Goal: Information Seeking & Learning: Learn about a topic

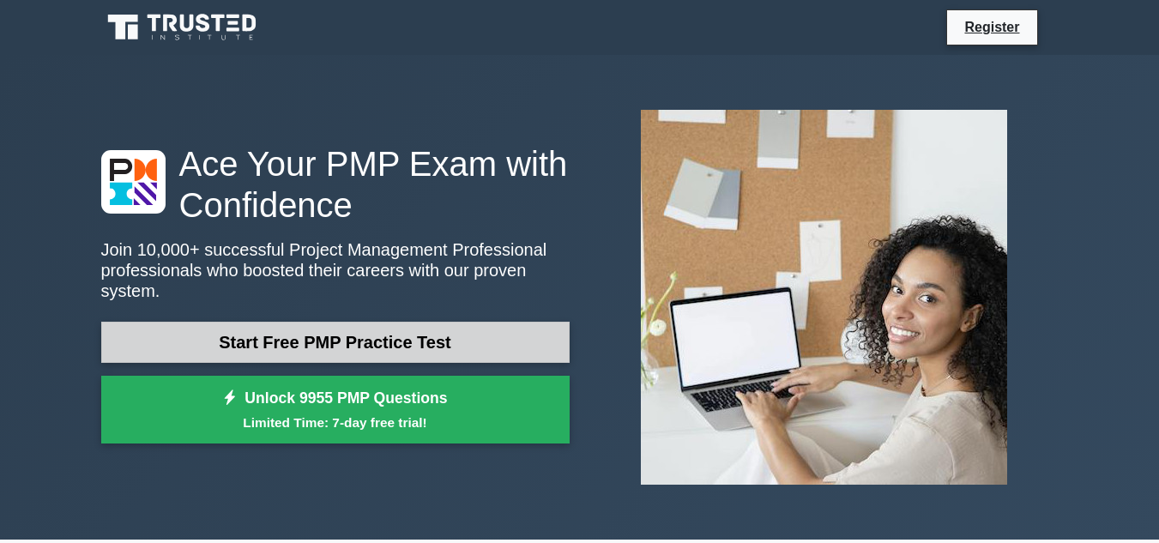
click at [470, 332] on link "Start Free PMP Practice Test" at bounding box center [335, 342] width 468 height 41
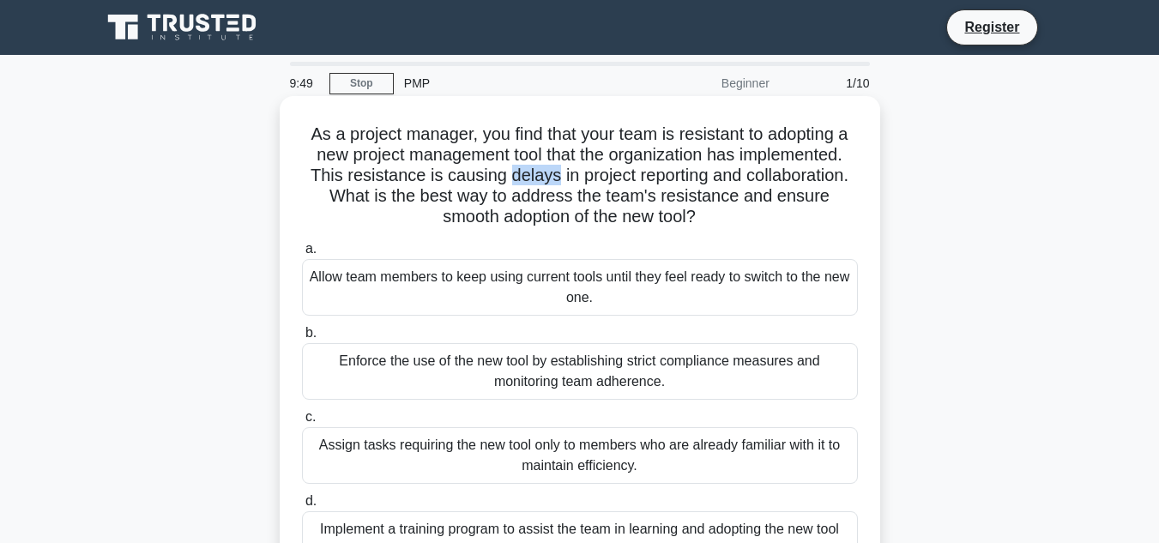
drag, startPoint x: 553, startPoint y: 176, endPoint x: 517, endPoint y: 172, distance: 36.3
click at [503, 172] on h5 "As a project manager, you find that your team is resistant to adopting a new pr…" at bounding box center [579, 175] width 559 height 105
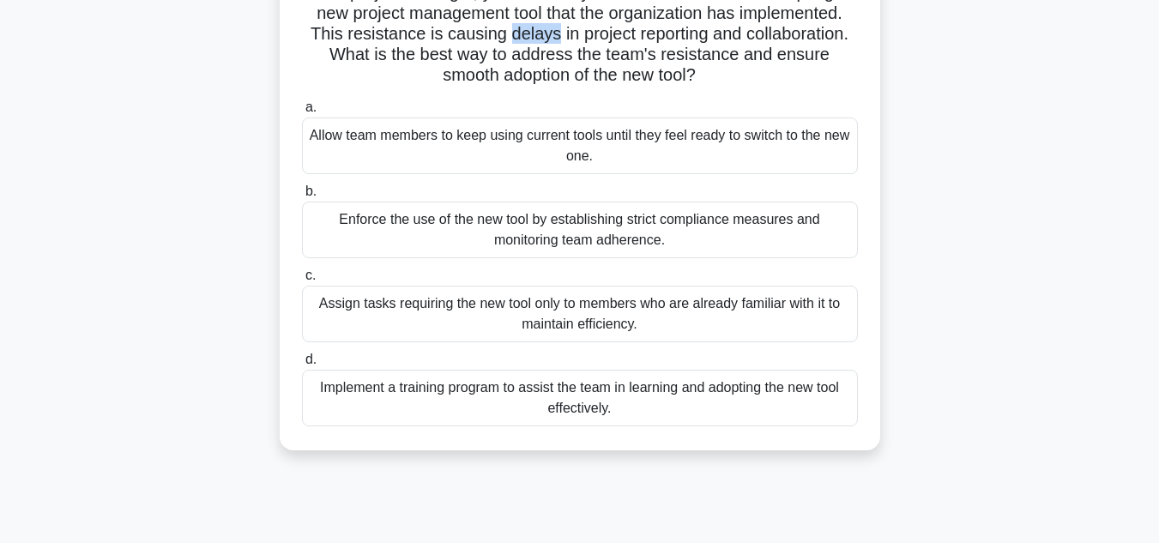
scroll to position [172, 0]
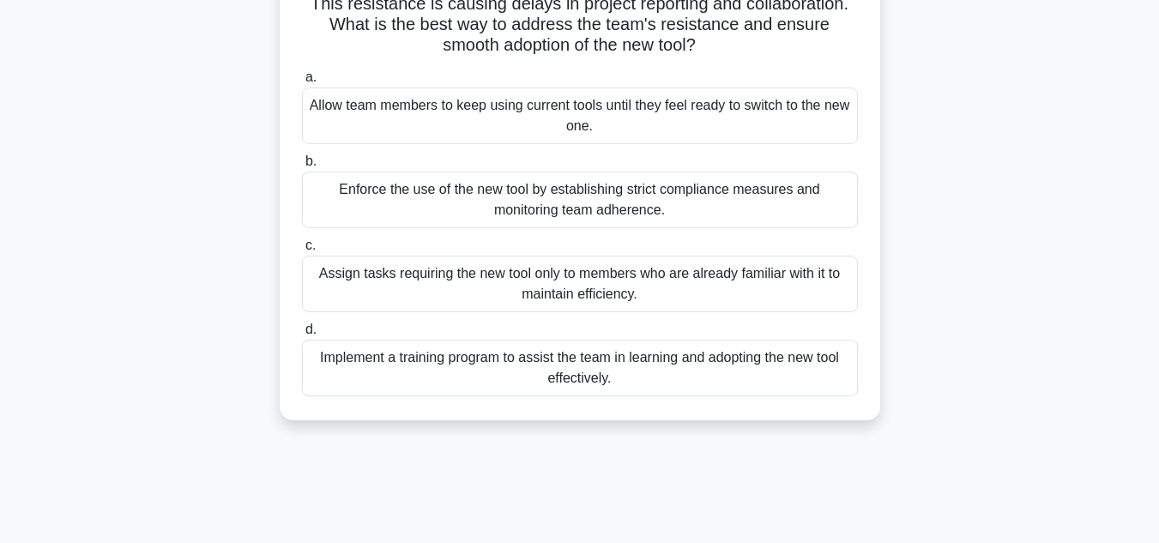
click at [569, 370] on div "Implement a training program to assist the team in learning and adopting the ne…" at bounding box center [580, 368] width 556 height 57
click at [302, 335] on input "d. Implement a training program to assist the team in learning and adopting the…" at bounding box center [302, 329] width 0 height 11
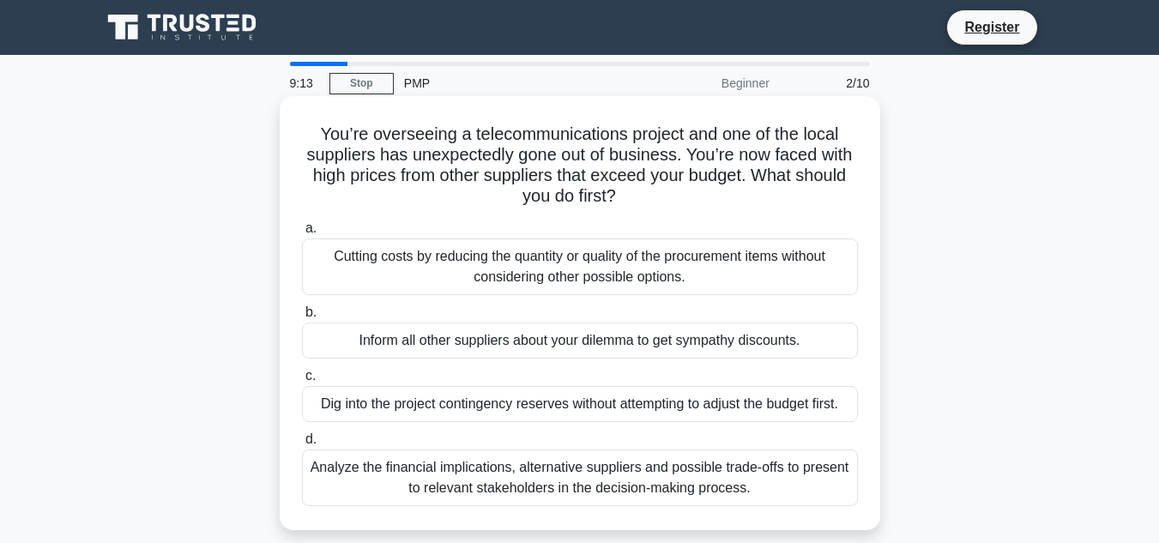
scroll to position [86, 0]
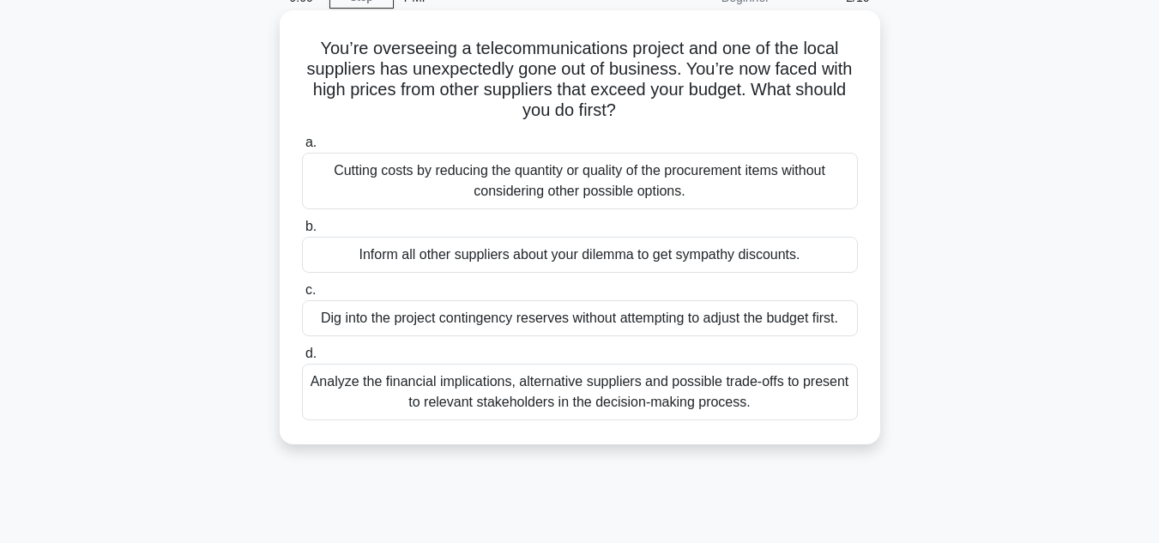
click at [563, 398] on div "Analyze the financial implications, alternative suppliers and possible trade-of…" at bounding box center [580, 392] width 556 height 57
click at [302, 359] on input "d. Analyze the financial implications, alternative suppliers and possible trade…" at bounding box center [302, 353] width 0 height 11
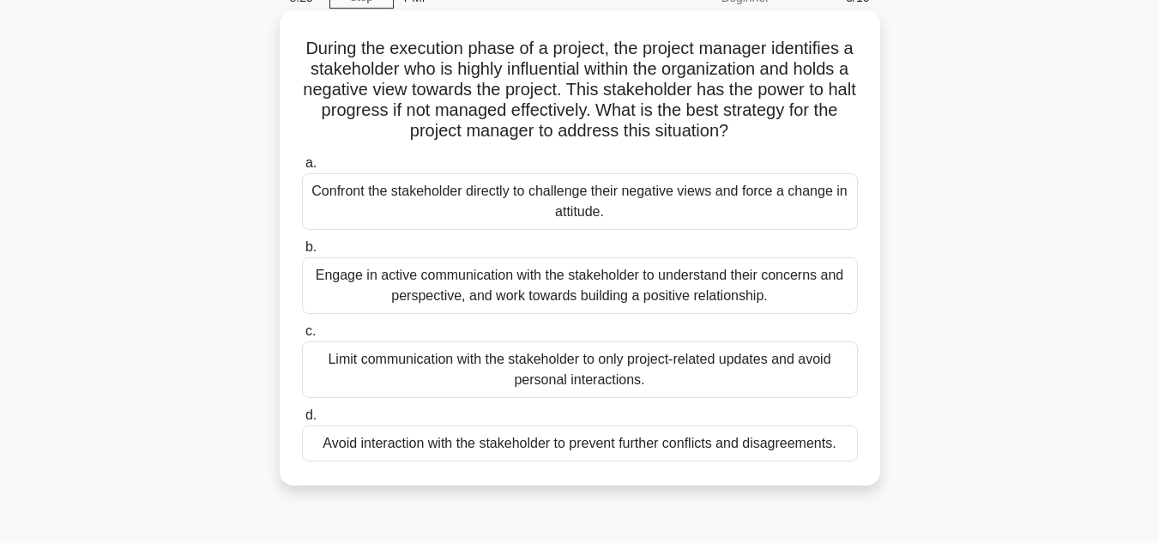
click at [517, 279] on div "Engage in active communication with the stakeholder to understand their concern…" at bounding box center [580, 285] width 556 height 57
click at [302, 253] on input "b. Engage in active communication with the stakeholder to understand their conc…" at bounding box center [302, 247] width 0 height 11
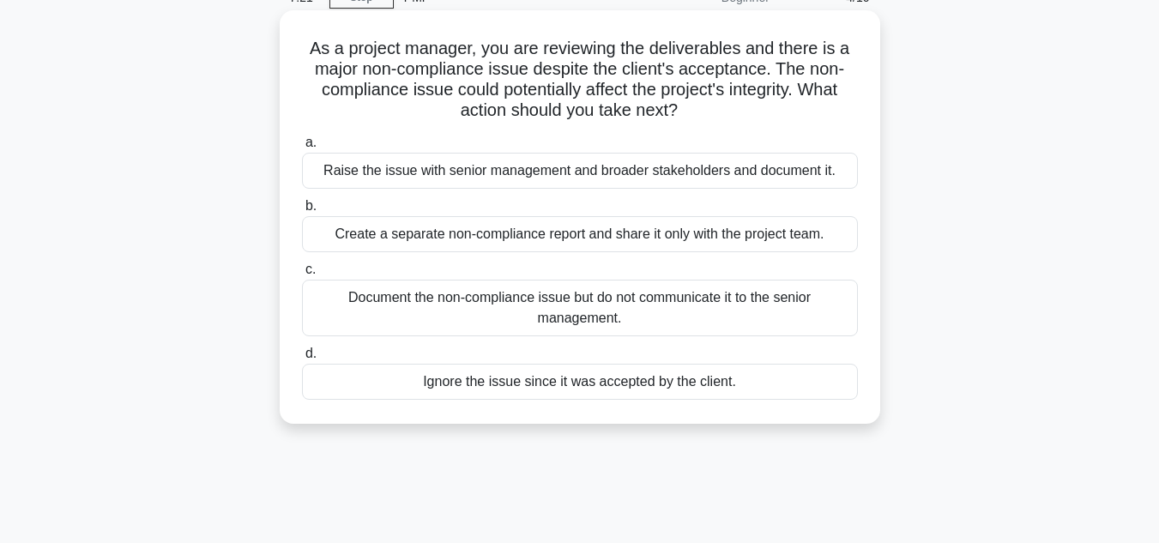
click at [679, 166] on div "Raise the issue with senior management and broader stakeholders and document it." at bounding box center [580, 171] width 556 height 36
click at [302, 148] on input "a. Raise the issue with senior management and broader stakeholders and document…" at bounding box center [302, 142] width 0 height 11
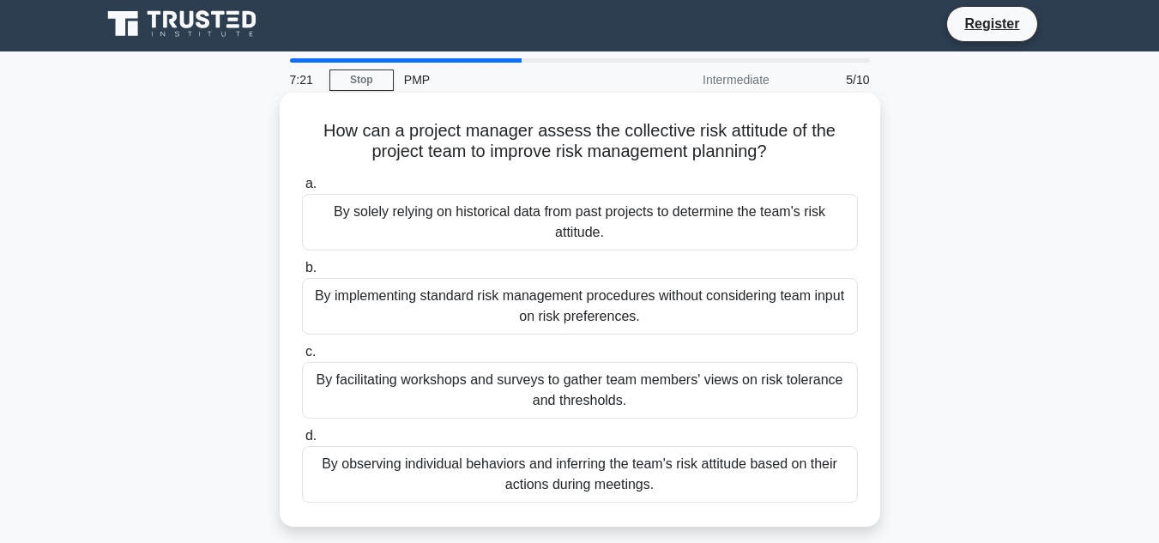
scroll to position [0, 0]
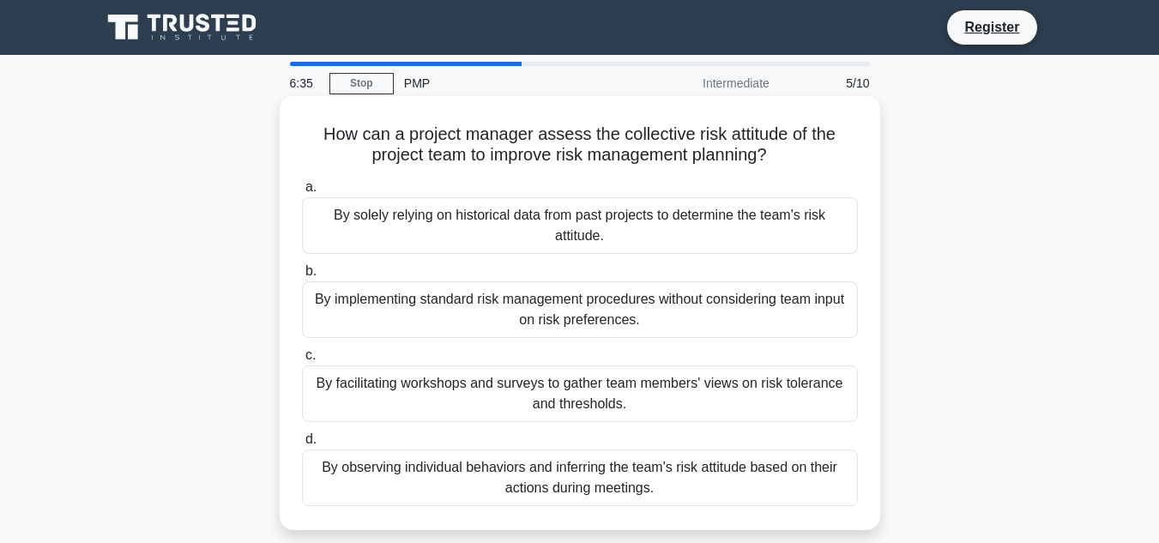
click at [615, 395] on div "By facilitating workshops and surveys to gather team members' views on risk tol…" at bounding box center [580, 393] width 556 height 57
click at [302, 361] on input "c. By facilitating workshops and surveys to gather team members' views on risk …" at bounding box center [302, 355] width 0 height 11
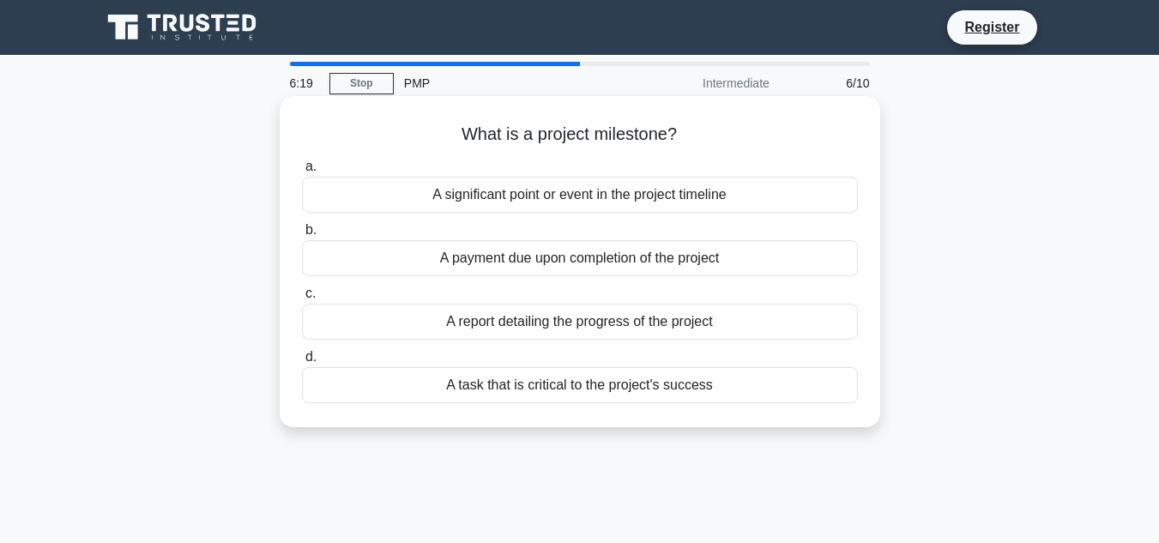
click at [687, 329] on div "A report detailing the progress of the project" at bounding box center [580, 322] width 556 height 36
click at [302, 299] on input "c. A report detailing the progress of the project" at bounding box center [302, 293] width 0 height 11
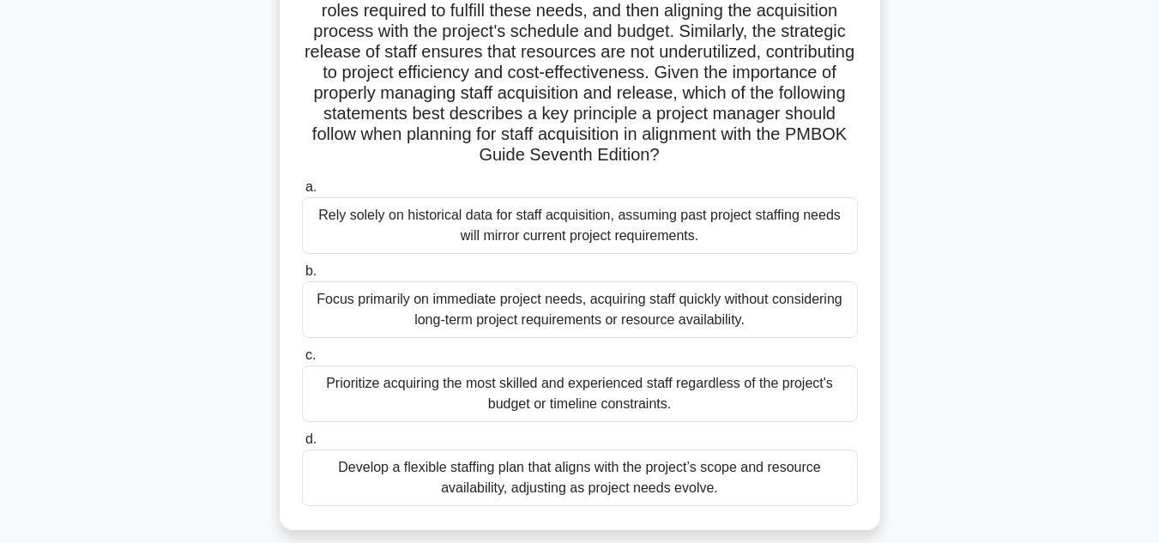
scroll to position [298, 0]
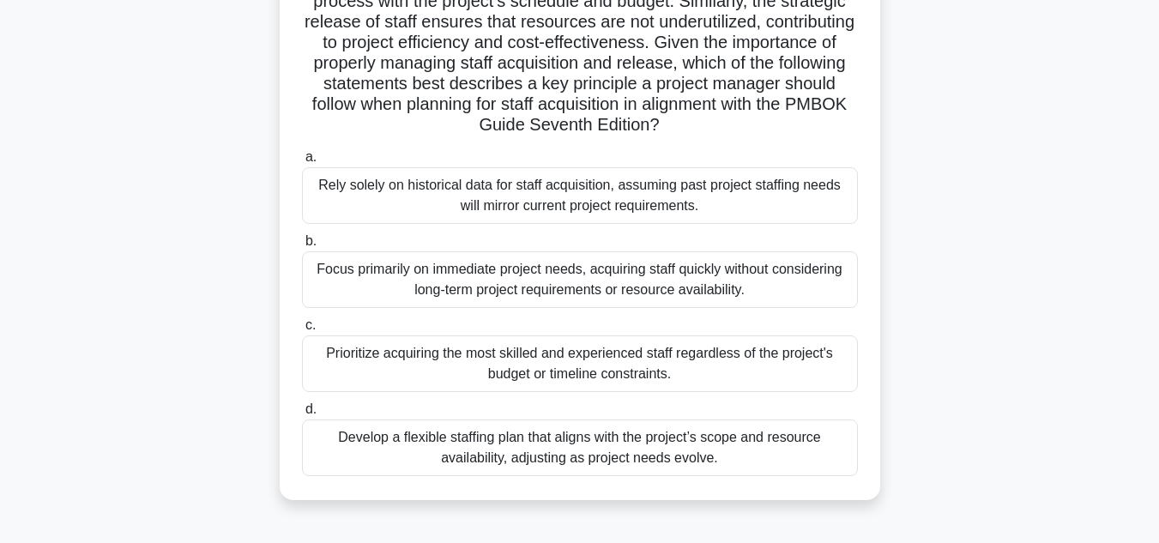
click at [488, 446] on div "Develop a flexible staffing plan that aligns with the project’s scope and resou…" at bounding box center [580, 447] width 556 height 57
click at [302, 415] on input "d. Develop a flexible staffing plan that aligns with the project’s scope and re…" at bounding box center [302, 409] width 0 height 11
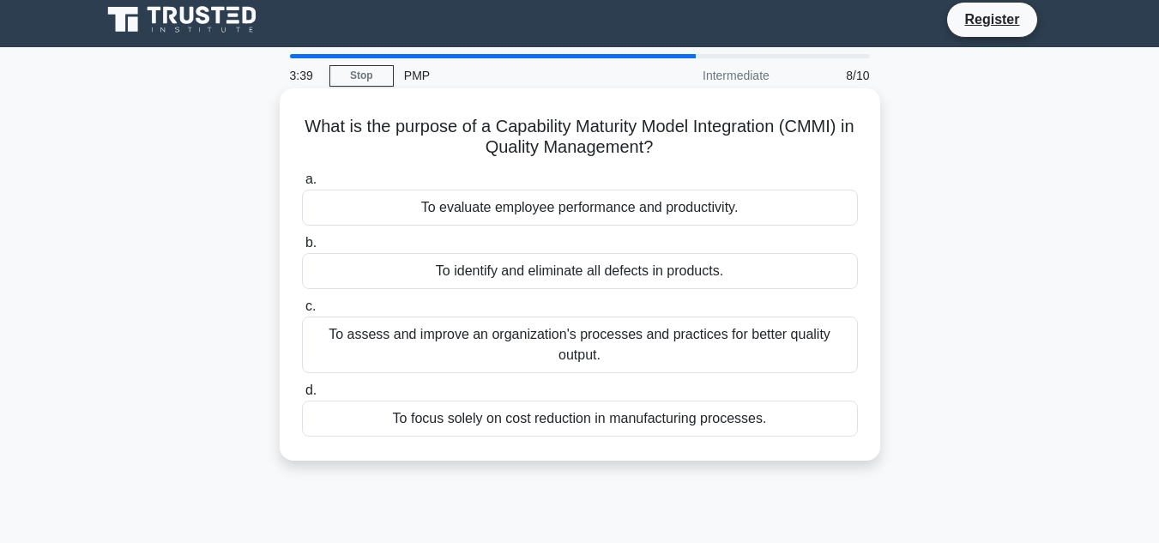
scroll to position [0, 0]
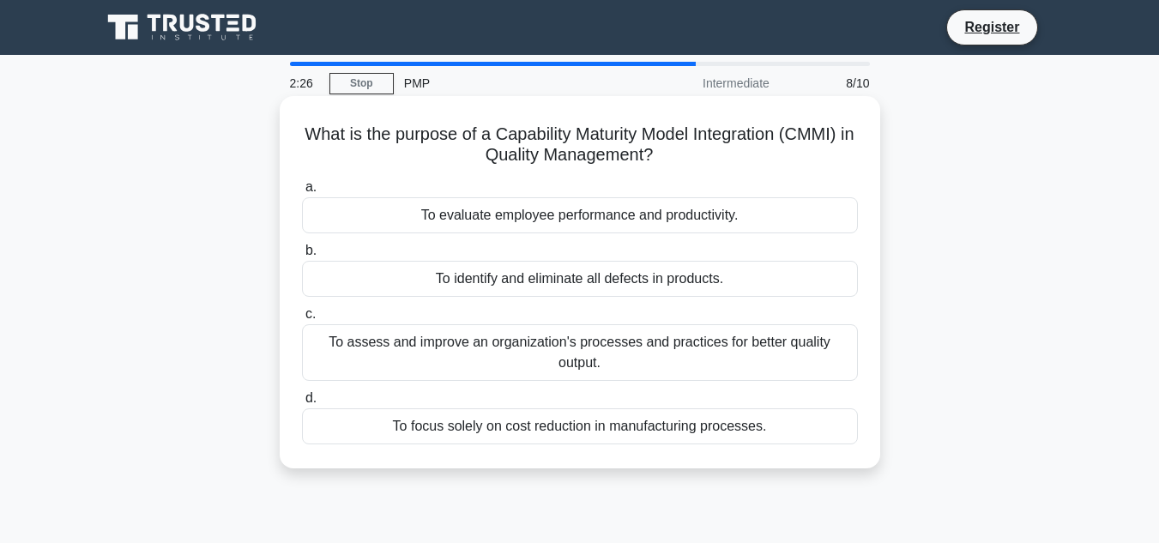
click at [535, 363] on div "To assess and improve an organization's processes and practices for better qual…" at bounding box center [580, 352] width 556 height 57
click at [302, 320] on input "c. To assess and improve an organization's processes and practices for better q…" at bounding box center [302, 314] width 0 height 11
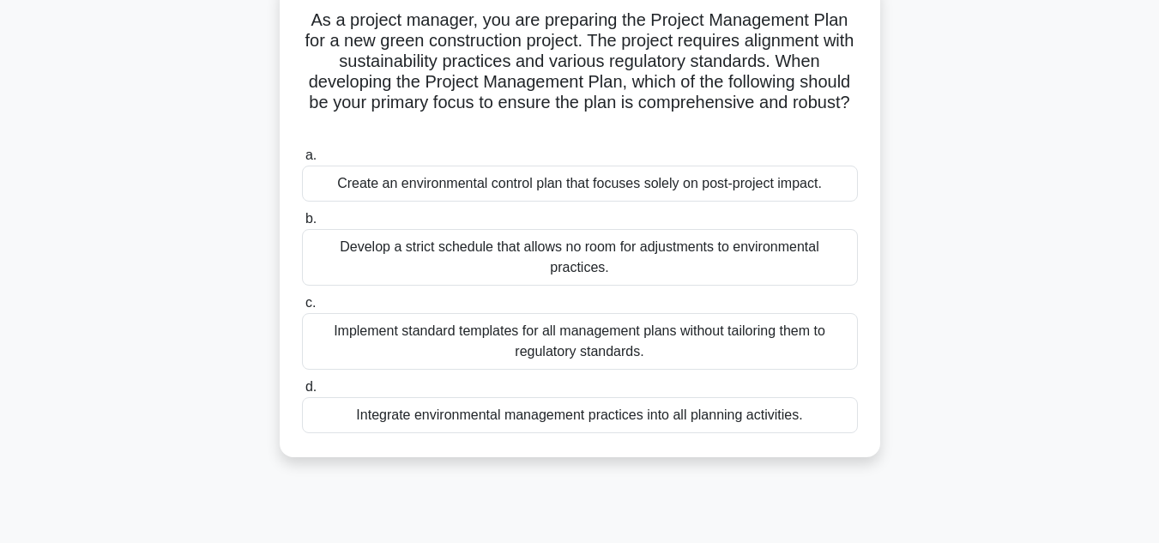
scroll to position [86, 0]
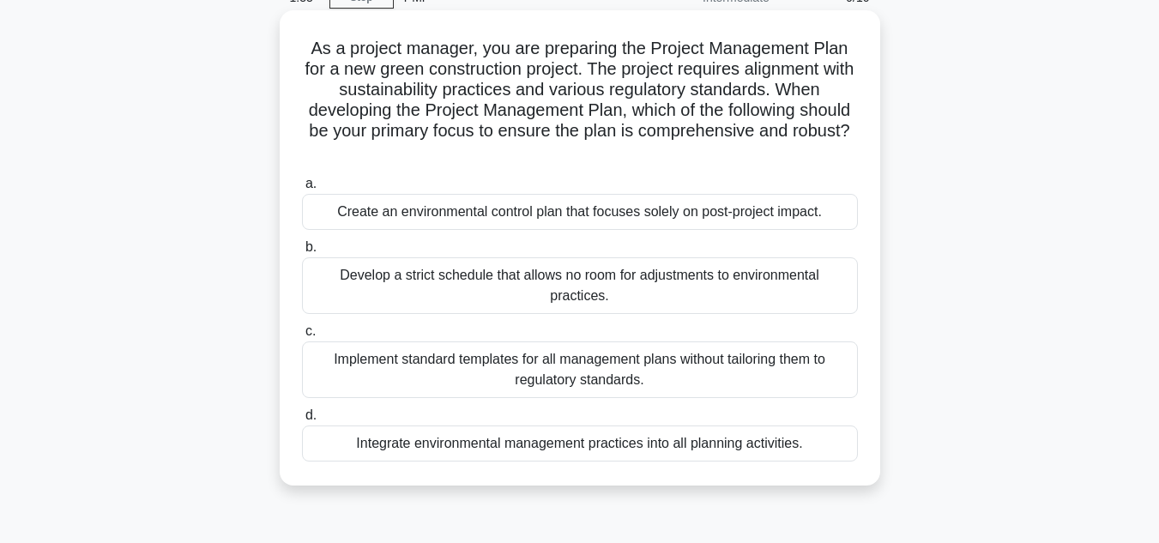
click at [463, 443] on div "Integrate environmental management practices into all planning activities." at bounding box center [580, 443] width 556 height 36
click at [302, 421] on input "d. Integrate environmental management practices into all planning activities." at bounding box center [302, 415] width 0 height 11
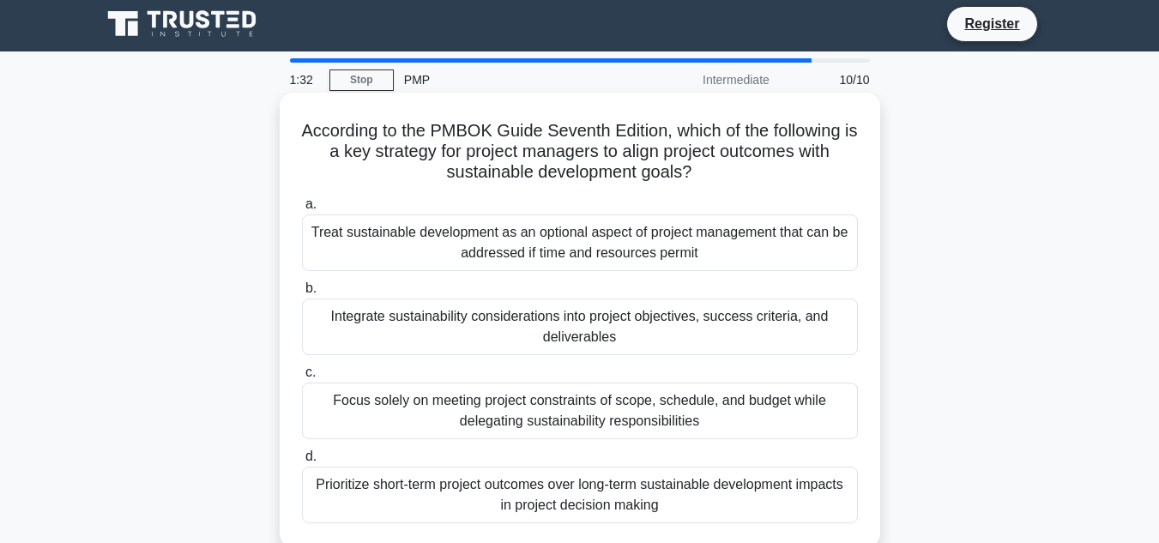
scroll to position [0, 0]
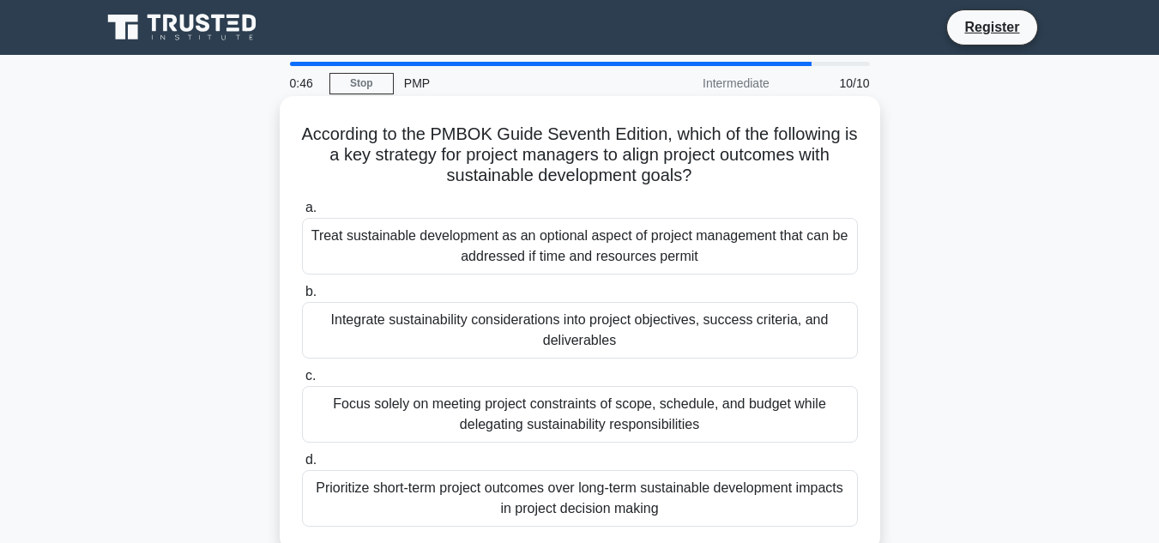
click at [514, 496] on div "Prioritize short-term project outcomes over long-term sustainable development i…" at bounding box center [580, 498] width 556 height 57
click at [302, 466] on input "d. Prioritize short-term project outcomes over long-term sustainable developmen…" at bounding box center [302, 460] width 0 height 11
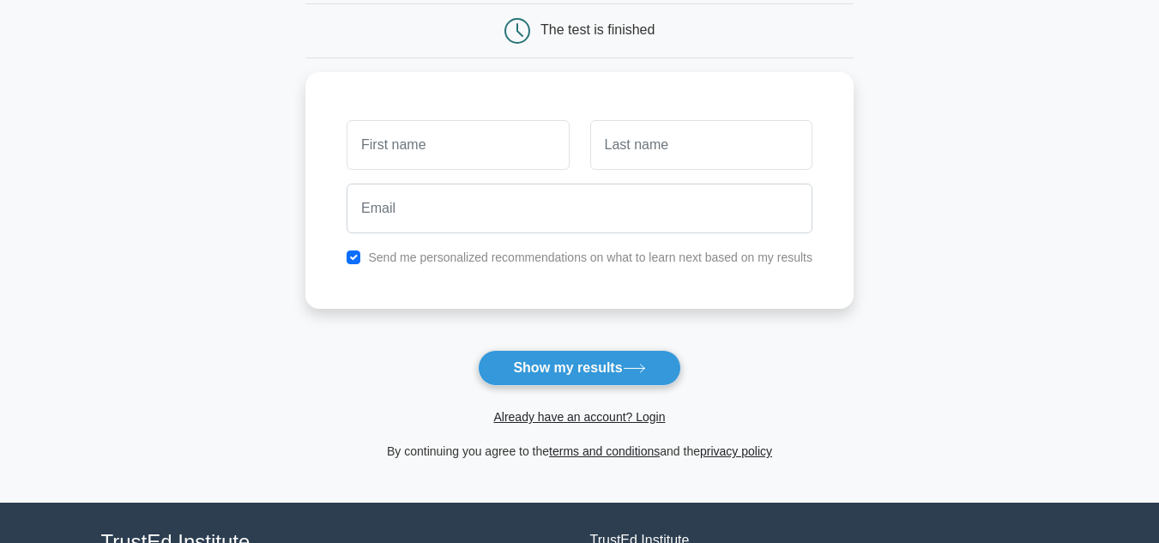
scroll to position [172, 0]
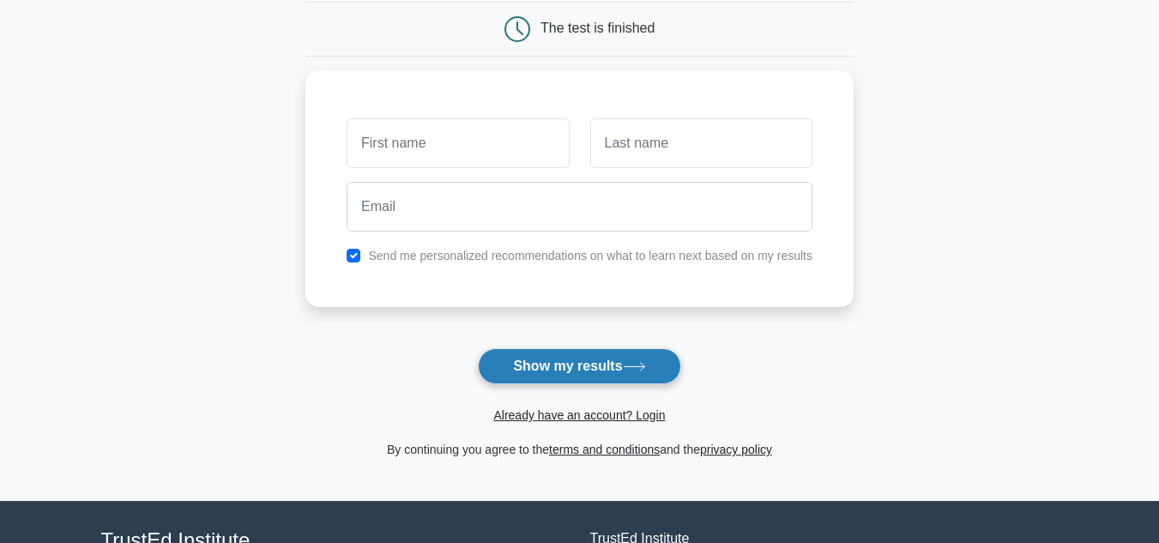
click at [551, 370] on button "Show my results" at bounding box center [579, 366] width 202 height 36
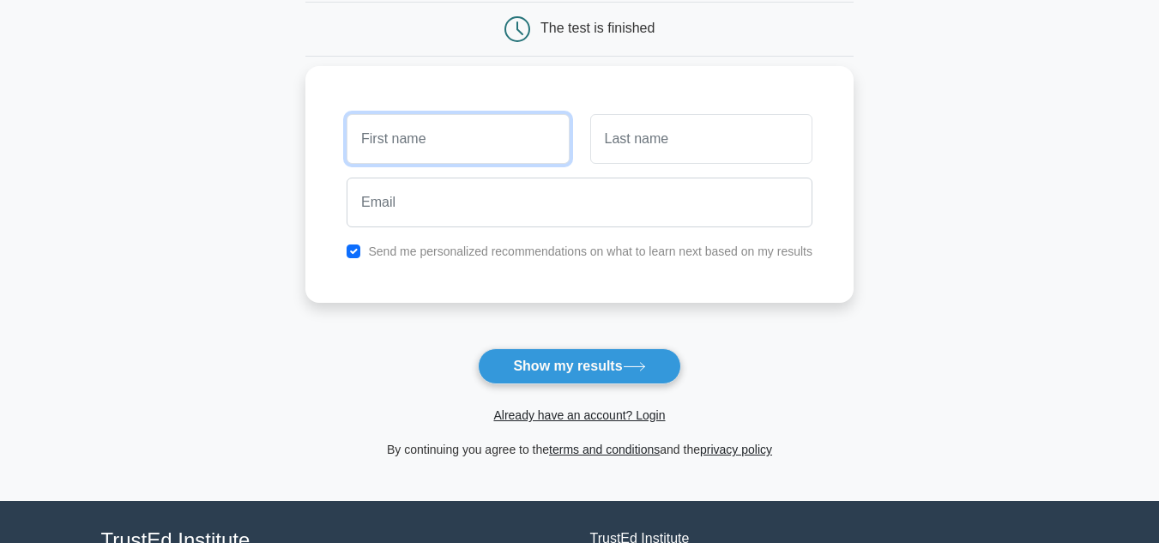
click at [417, 136] on input "text" at bounding box center [457, 139] width 222 height 50
type input "[PERSON_NAME]"
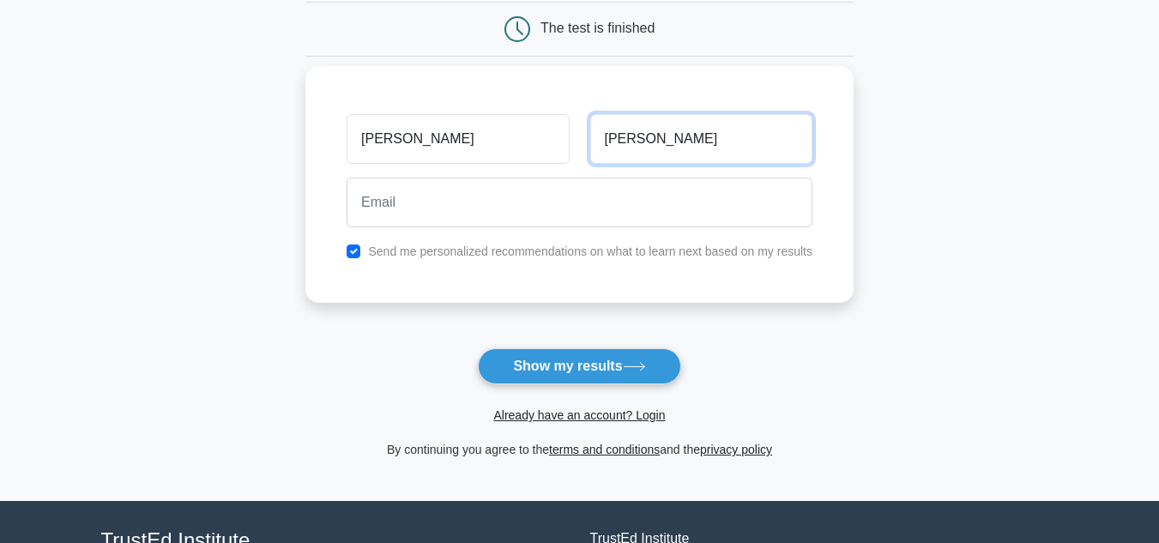
type input "[PERSON_NAME]"
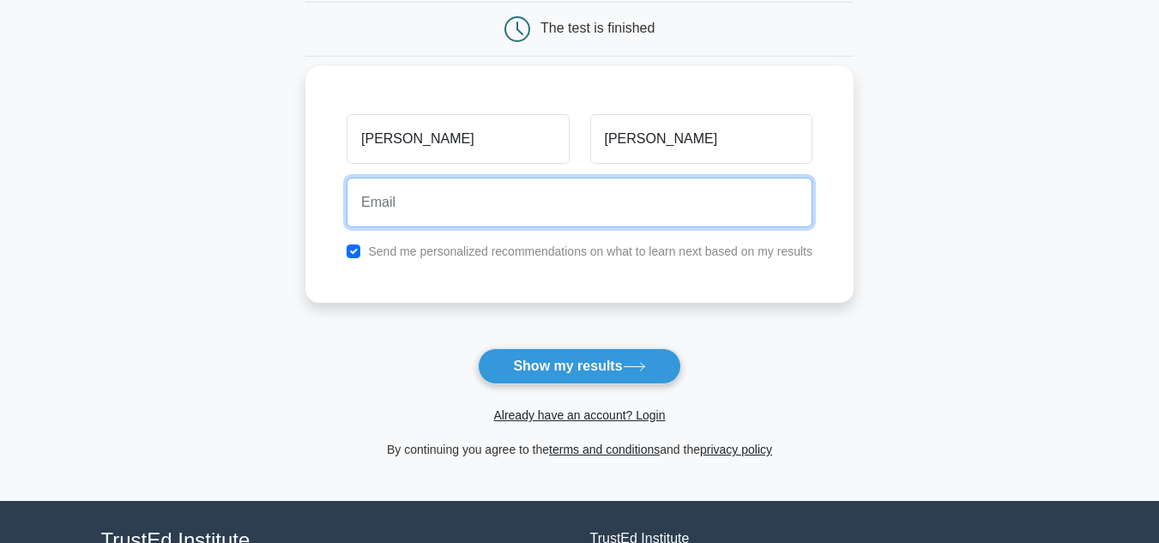
click at [390, 217] on input "email" at bounding box center [579, 203] width 466 height 50
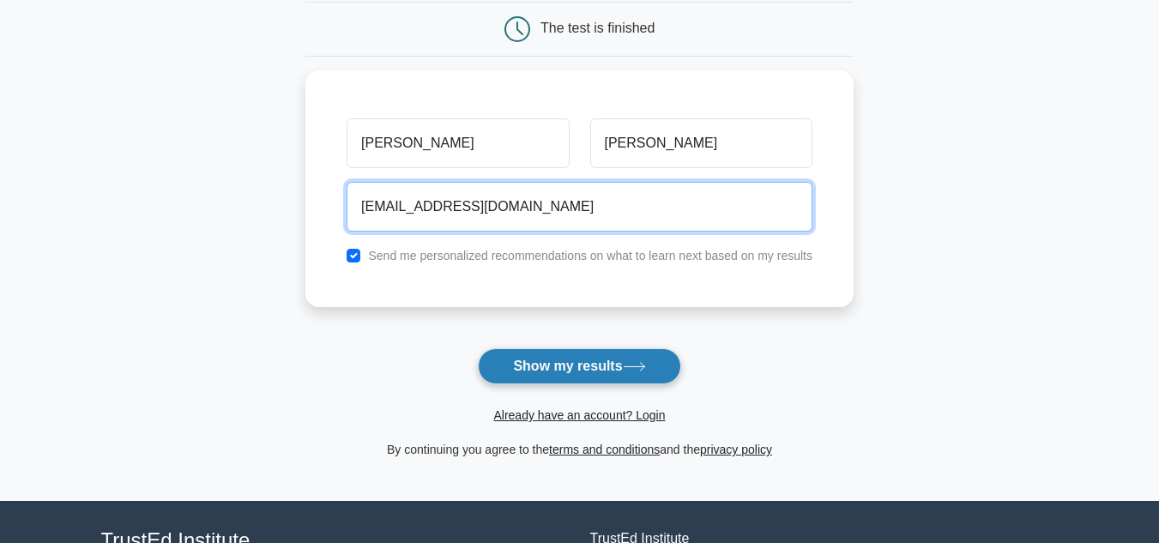
type input "[EMAIL_ADDRESS][DOMAIN_NAME]"
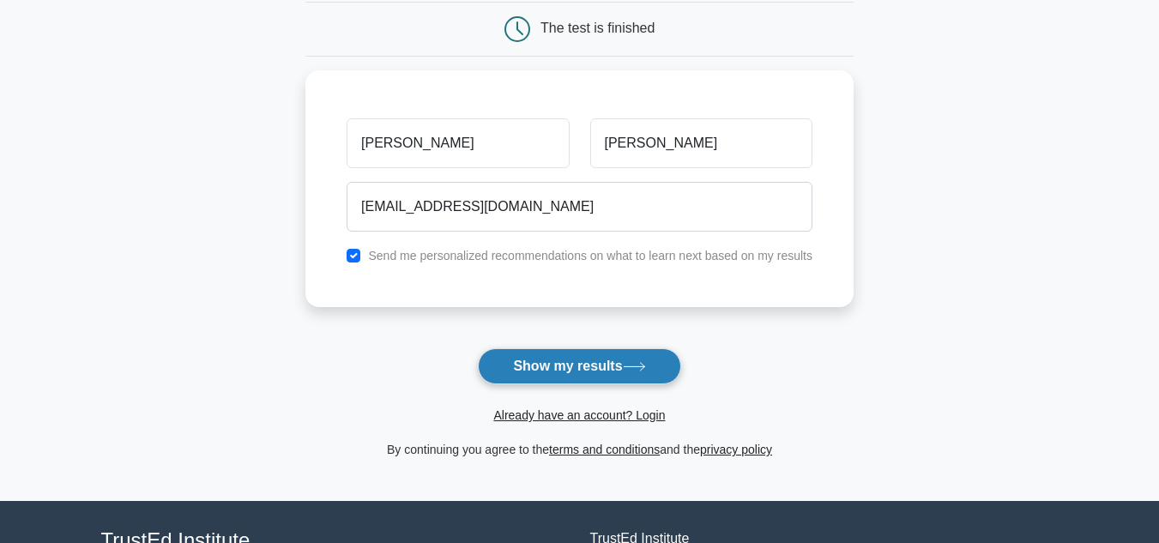
click at [635, 367] on icon at bounding box center [634, 366] width 23 height 9
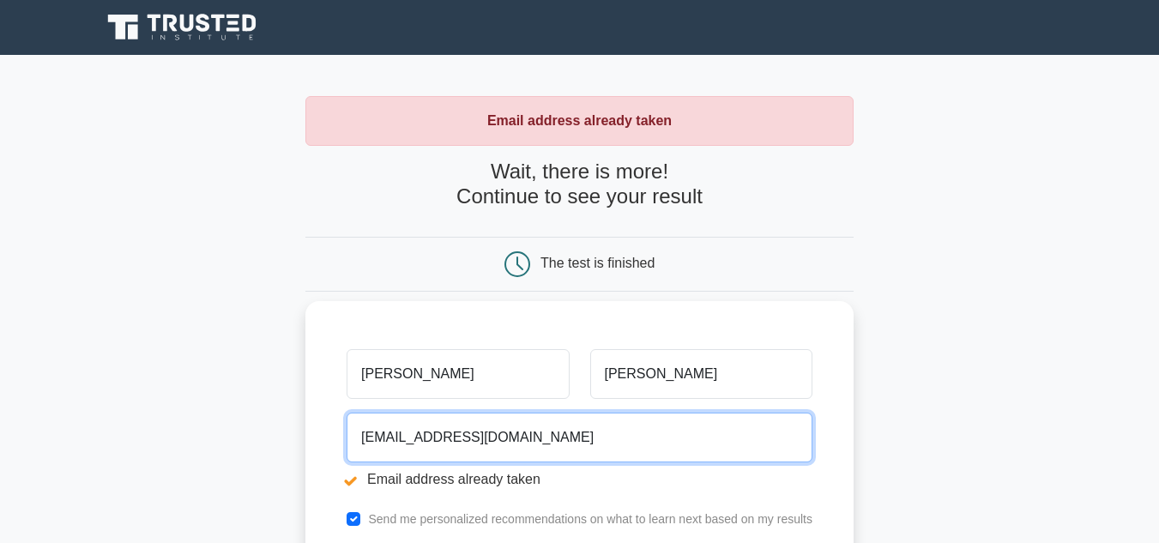
click at [538, 430] on input "[EMAIL_ADDRESS][DOMAIN_NAME]" at bounding box center [579, 437] width 466 height 50
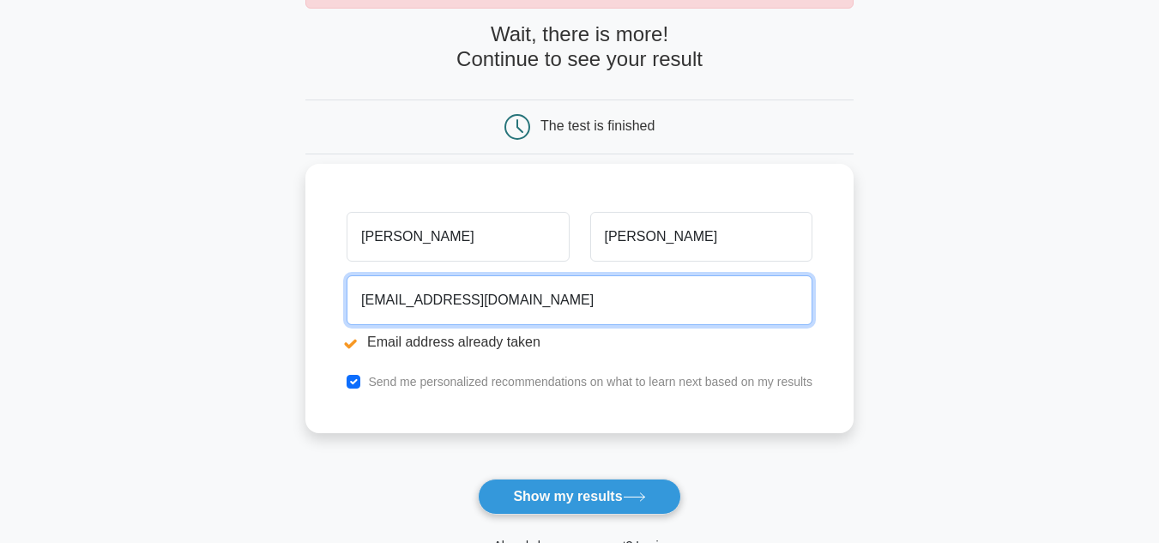
scroll to position [172, 0]
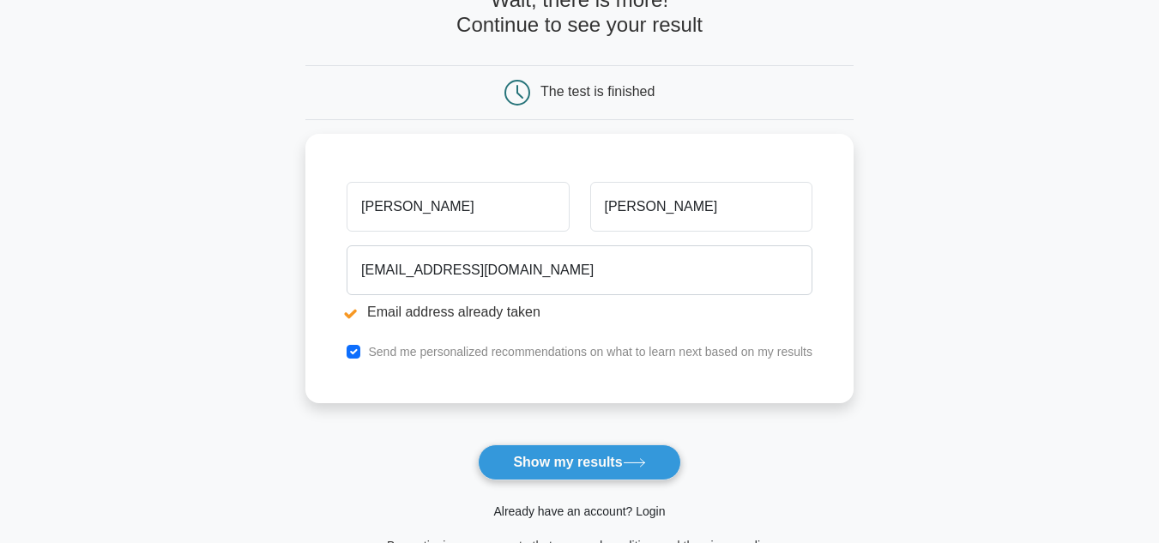
click at [579, 513] on link "Already have an account? Login" at bounding box center [579, 511] width 172 height 14
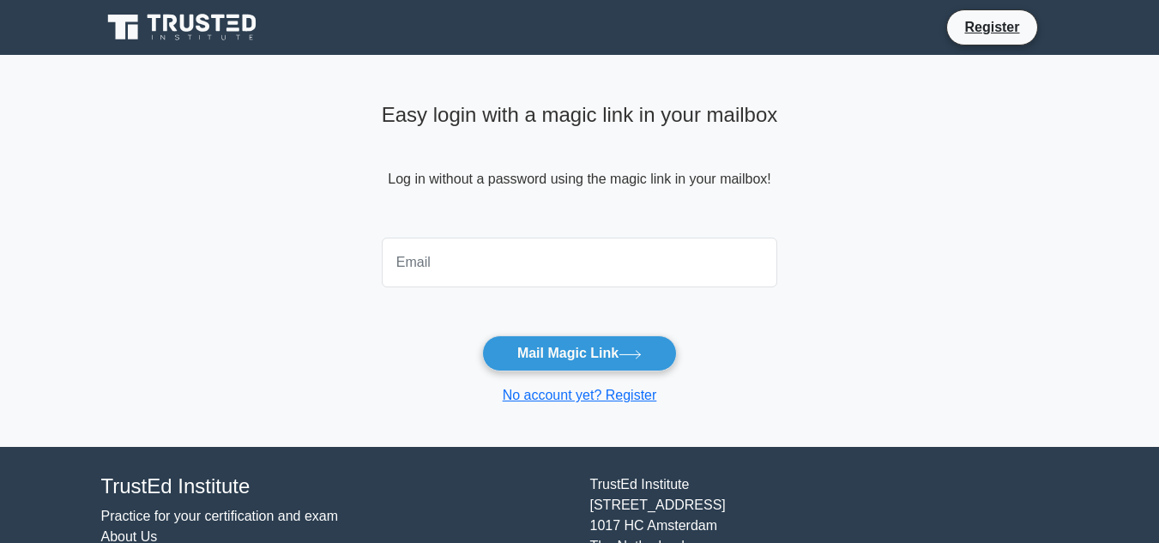
click at [491, 283] on input "email" at bounding box center [580, 263] width 396 height 50
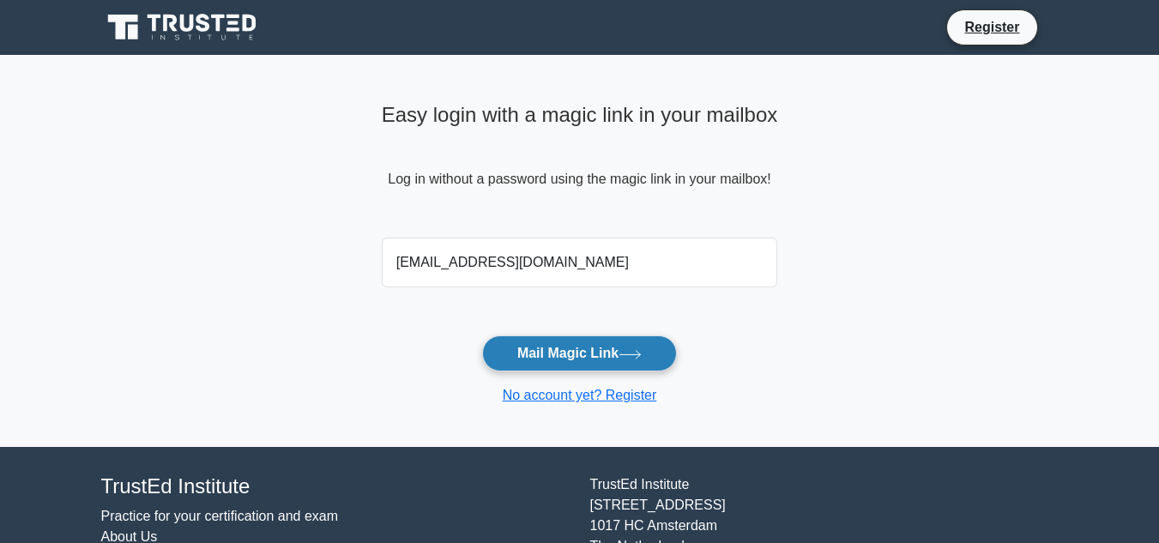
type input "aleem.eee1@gmail.com"
click at [605, 350] on button "Mail Magic Link" at bounding box center [579, 353] width 195 height 36
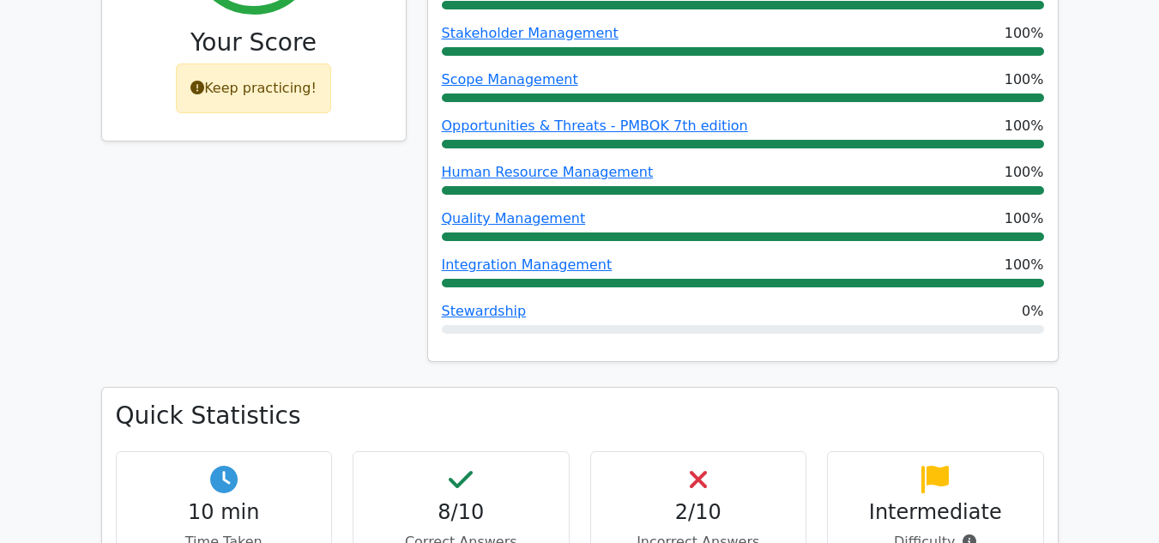
scroll to position [943, 0]
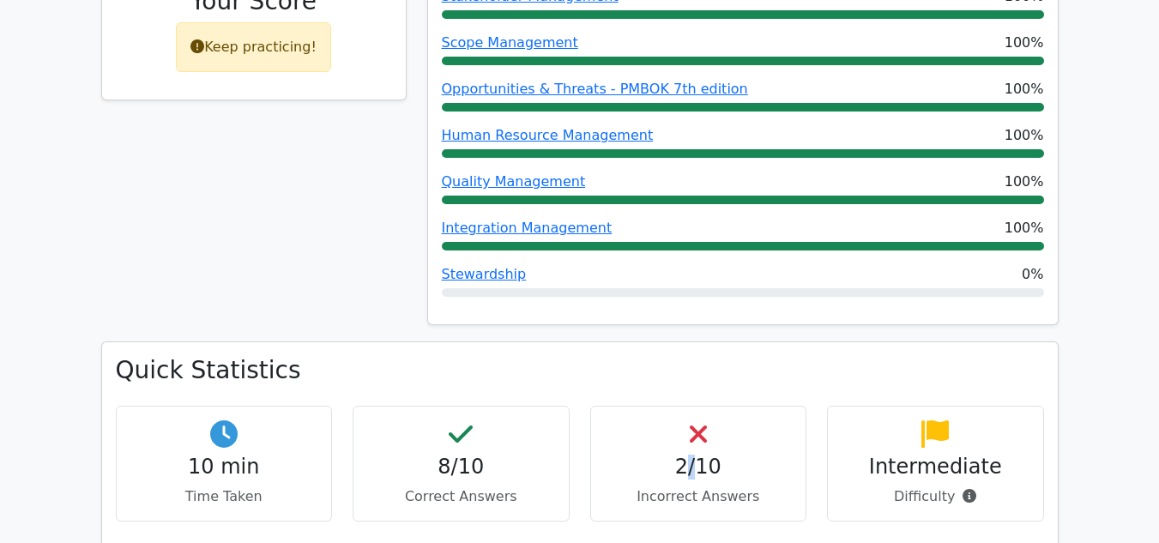
click at [694, 455] on h4 "2/10" at bounding box center [699, 467] width 188 height 25
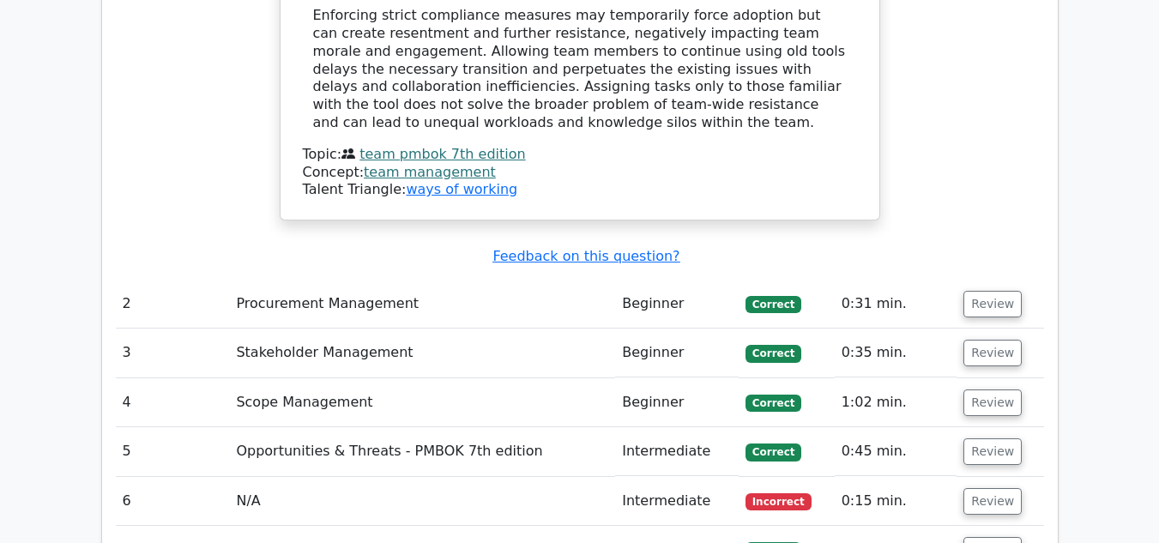
scroll to position [2401, 0]
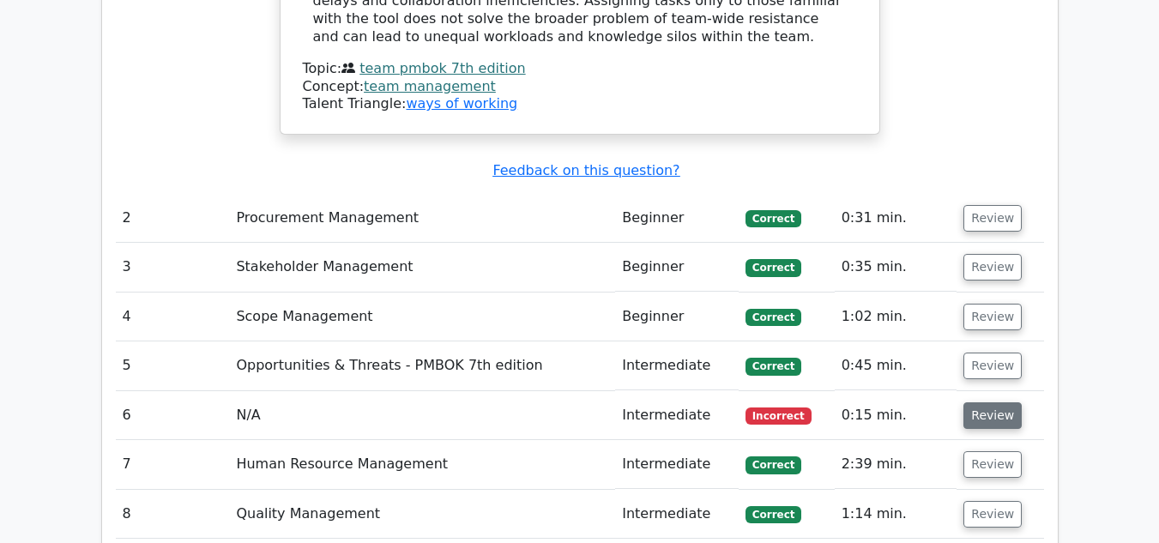
click at [989, 402] on button "Review" at bounding box center [992, 415] width 58 height 27
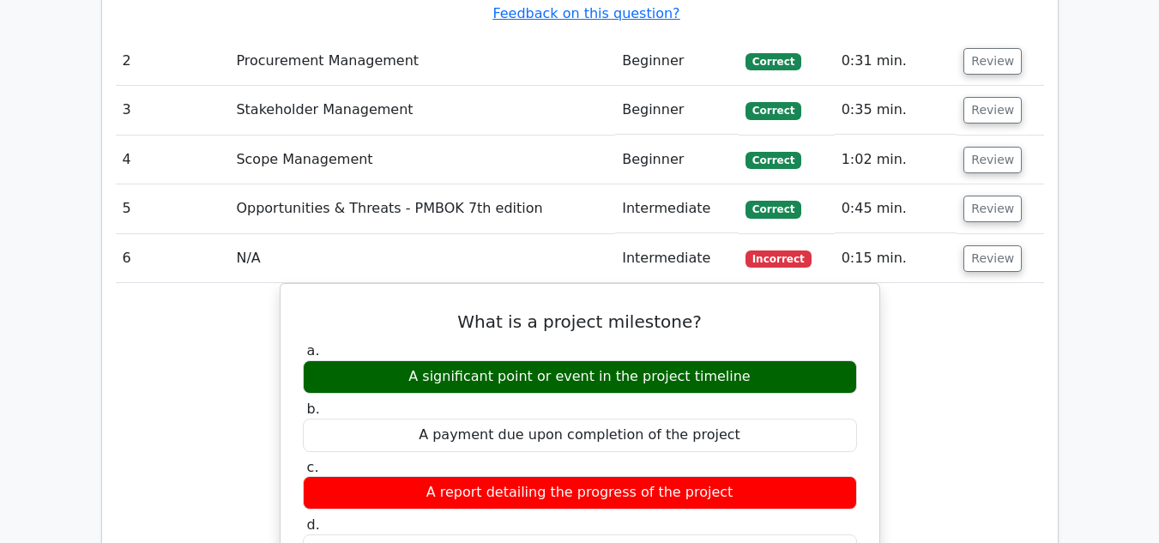
scroll to position [2573, 0]
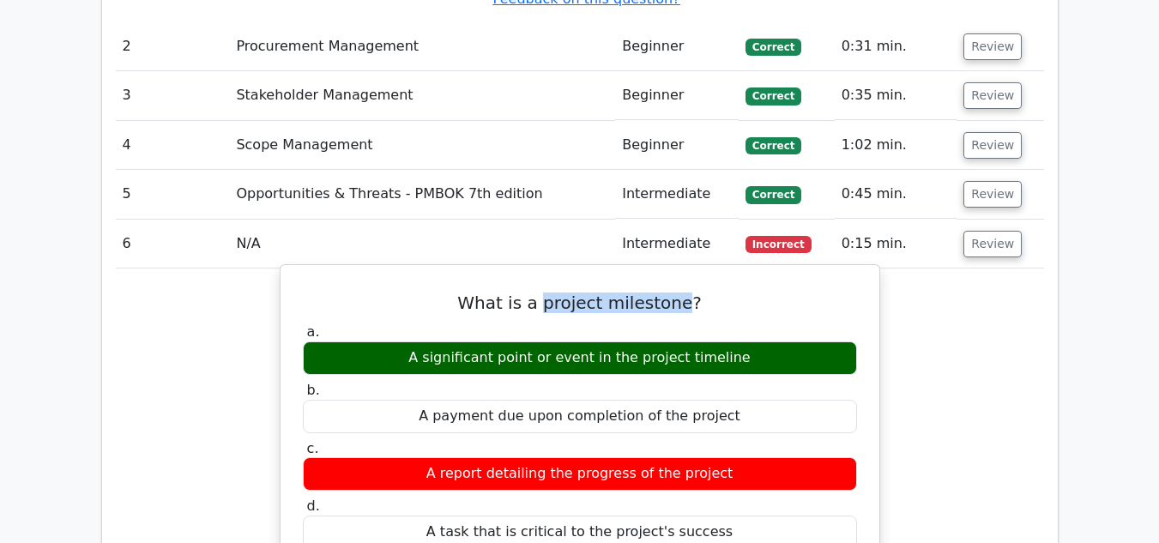
drag, startPoint x: 677, startPoint y: 205, endPoint x: 551, endPoint y: 202, distance: 126.1
click at [551, 292] on h5 "What is a project milestone?" at bounding box center [579, 302] width 557 height 21
drag, startPoint x: 546, startPoint y: 205, endPoint x: 679, endPoint y: 207, distance: 132.9
click at [679, 292] on h5 "What is a project milestone?" at bounding box center [579, 302] width 557 height 21
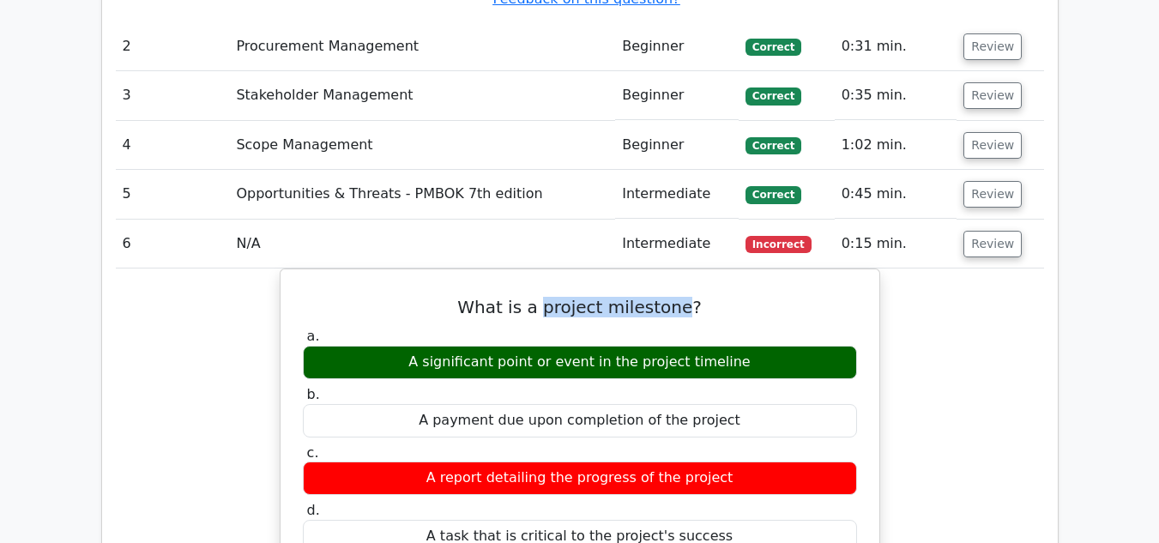
copy h5 "project milestone"
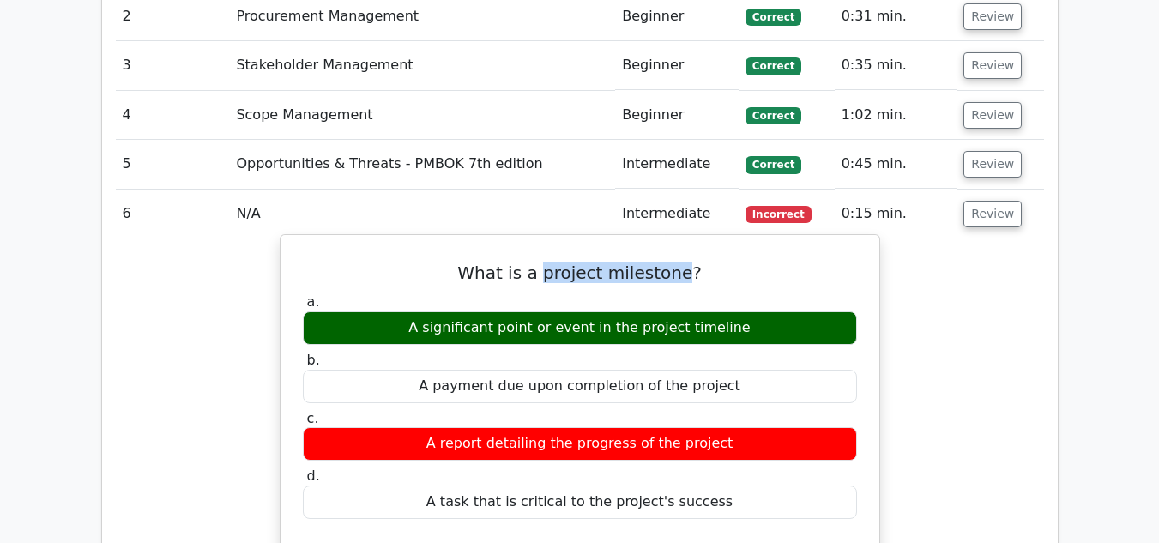
scroll to position [2487, 0]
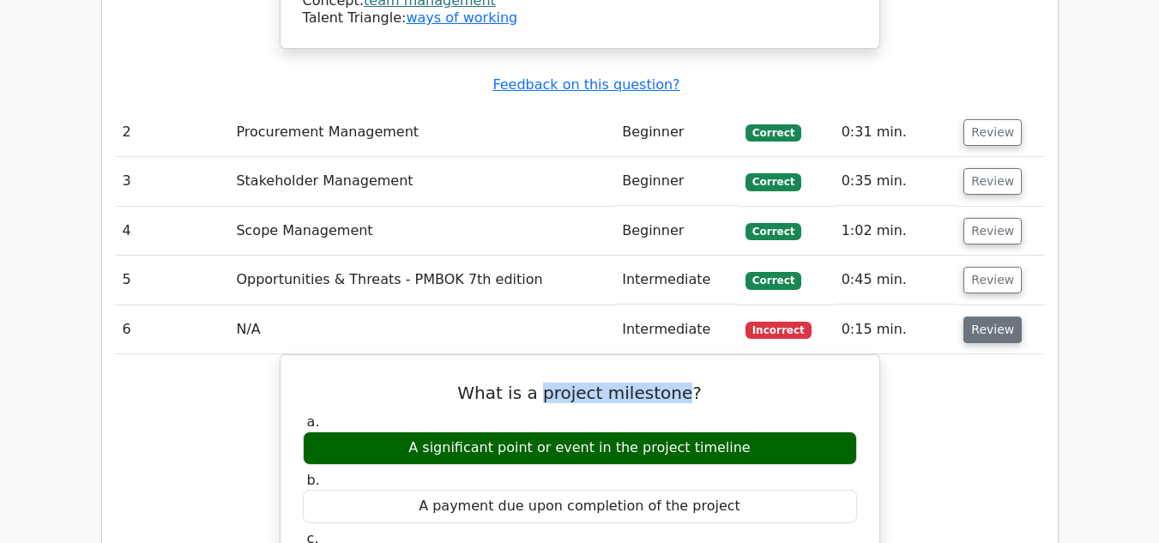
click at [991, 316] on button "Review" at bounding box center [992, 329] width 58 height 27
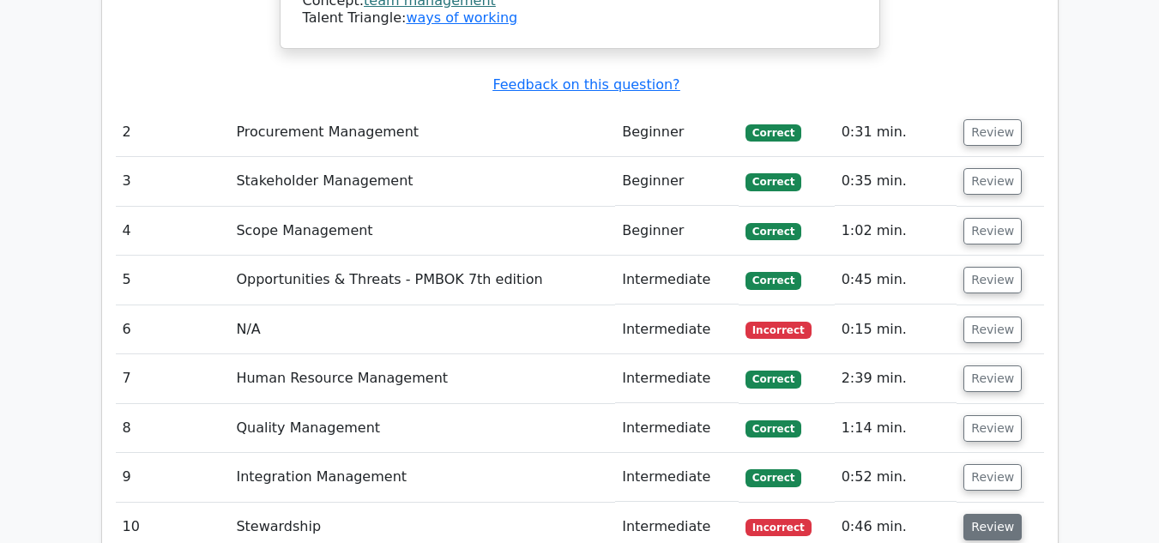
click at [986, 514] on button "Review" at bounding box center [992, 527] width 58 height 27
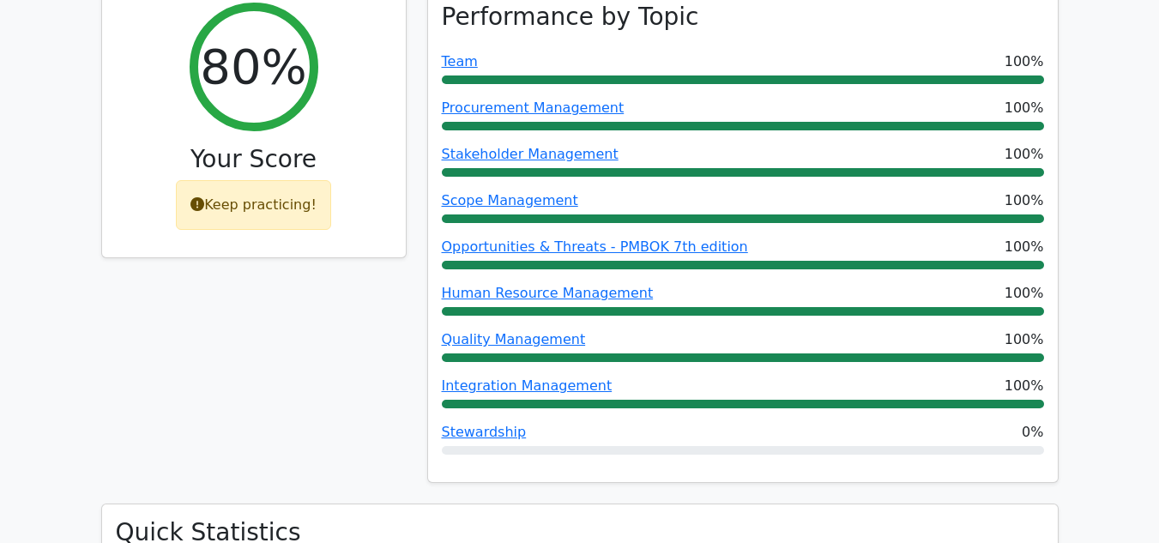
scroll to position [858, 0]
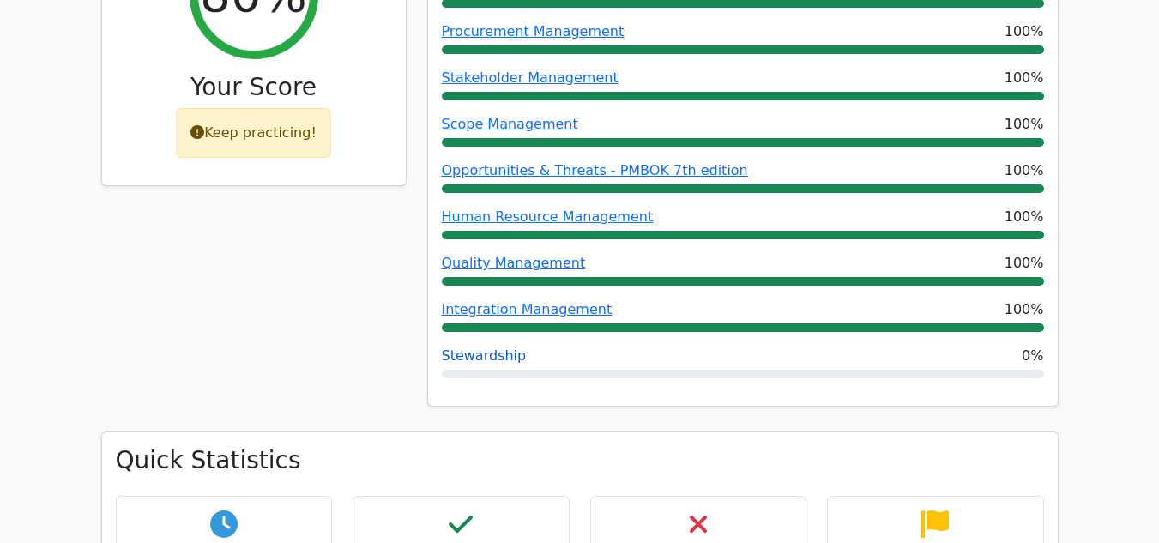
click at [503, 347] on link "Stewardship" at bounding box center [484, 355] width 85 height 16
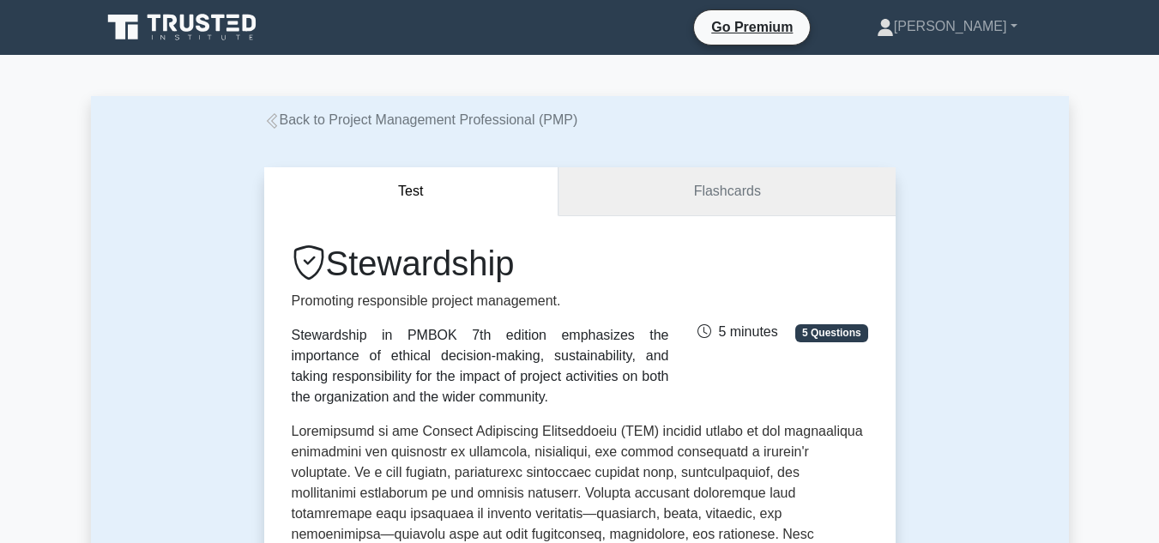
click at [746, 194] on link "Flashcards" at bounding box center [726, 191] width 336 height 49
